Goal: Download file/media

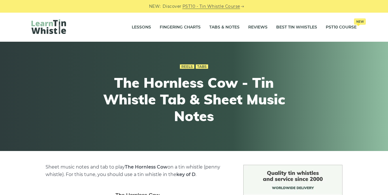
scroll to position [116, 0]
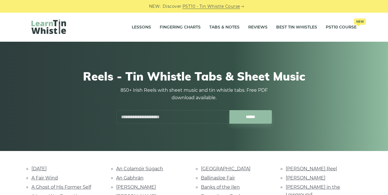
scroll to position [1770, 0]
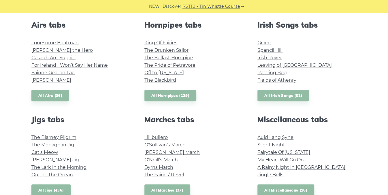
scroll to position [219, 0]
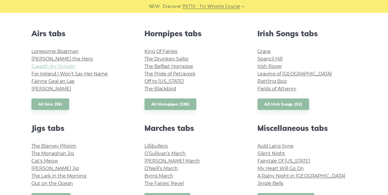
click at [61, 67] on link "Casadh An tSúgáin" at bounding box center [53, 66] width 44 height 5
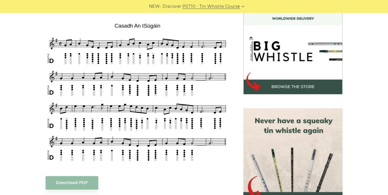
scroll to position [169, 0]
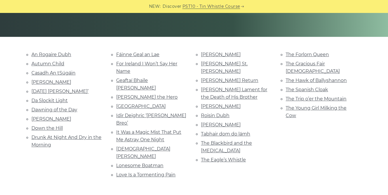
scroll to position [115, 0]
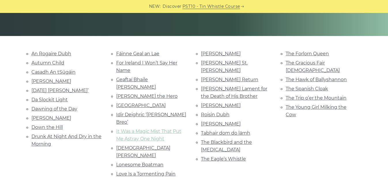
click at [151, 129] on link "It Was a Magic Mist That Put Me Astray One Night" at bounding box center [148, 135] width 65 height 13
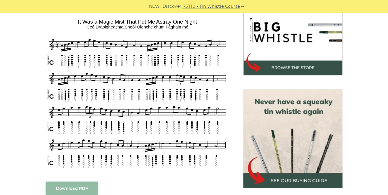
scroll to position [188, 0]
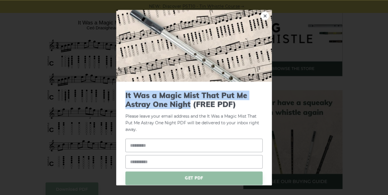
drag, startPoint x: 126, startPoint y: 95, endPoint x: 188, endPoint y: 107, distance: 63.8
click at [188, 107] on span "It Was a Magic Mist That Put Me Astray One Night (FREE PDF)" at bounding box center [193, 100] width 137 height 18
copy span "It Was a Magic Mist That Put Me Astray One Night"
